Goal: Use online tool/utility: Utilize a website feature to perform a specific function

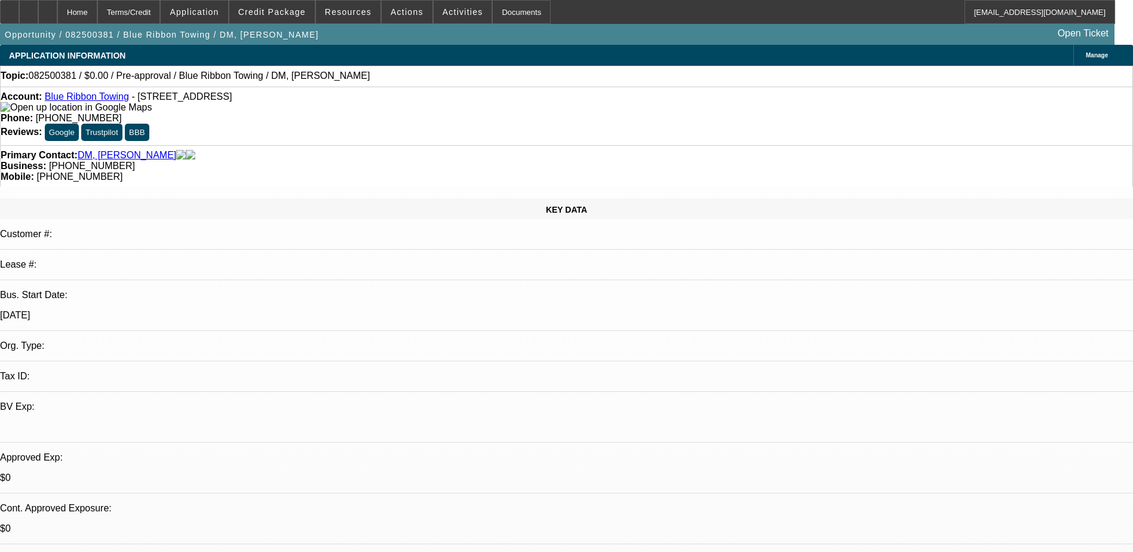
select select "0"
select select "2"
select select "0.1"
select select "4"
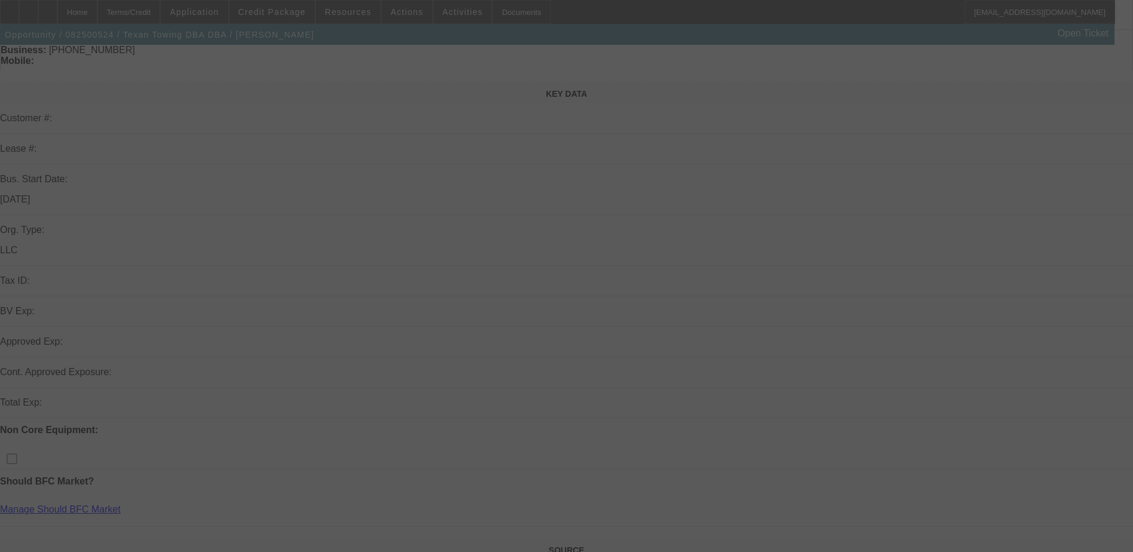
scroll to position [119, 0]
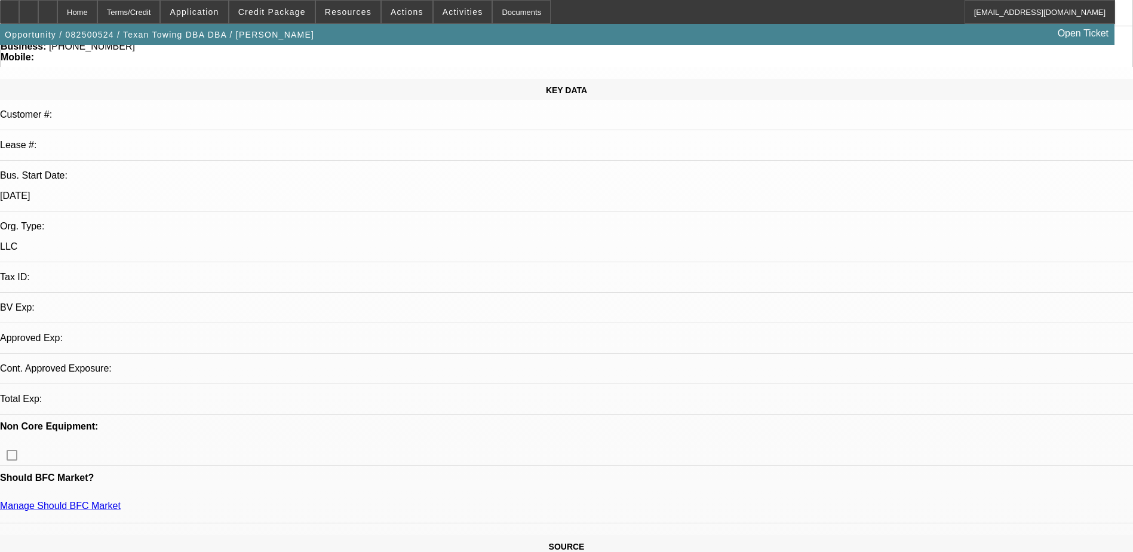
select select "0"
select select "2"
select select "0.1"
select select "4"
